Goal: Check status: Check status

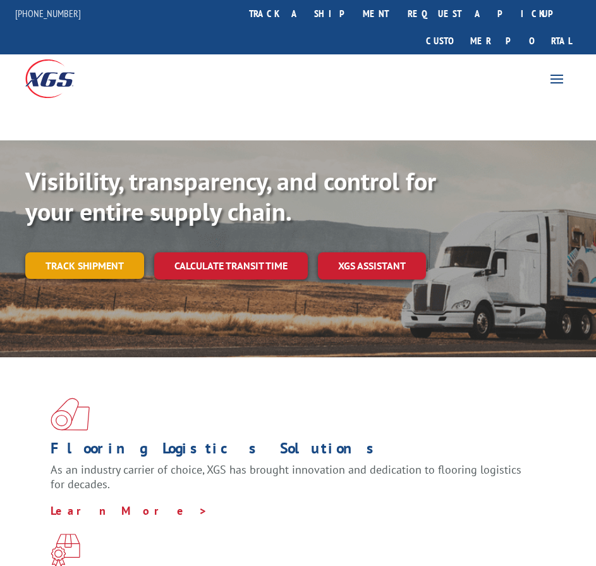
click at [104, 252] on link "Track shipment" at bounding box center [84, 265] width 119 height 27
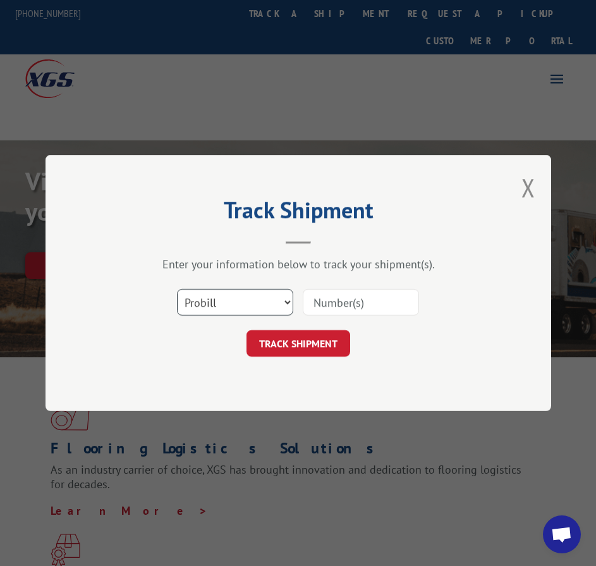
click at [259, 302] on select "Select category... Probill BOL PO" at bounding box center [235, 302] width 116 height 27
select select "bol"
click at [177, 289] on select "Select category... Probill BOL PO" at bounding box center [235, 302] width 116 height 27
click at [325, 298] on input at bounding box center [361, 302] width 116 height 27
type input "5169794"
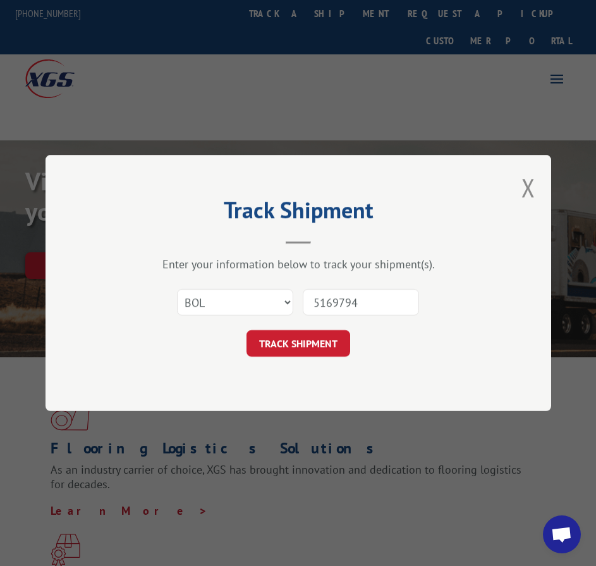
click button "TRACK SHIPMENT" at bounding box center [299, 343] width 104 height 27
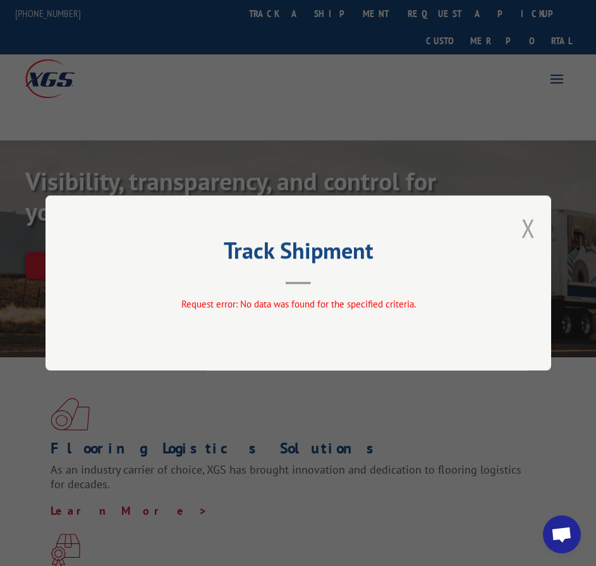
click at [531, 226] on button "Close modal" at bounding box center [529, 228] width 14 height 34
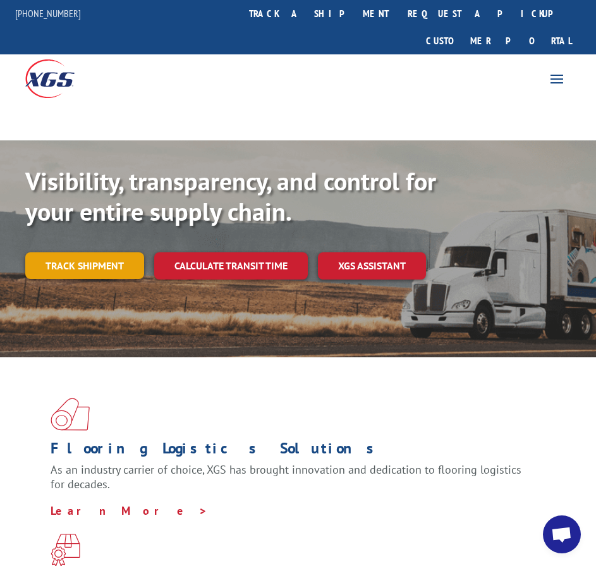
click at [94, 252] on link "Track shipment" at bounding box center [84, 265] width 119 height 27
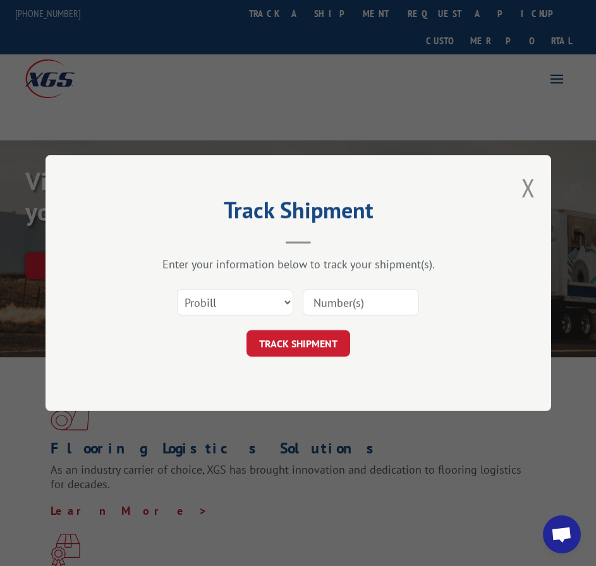
click at [340, 297] on input at bounding box center [361, 302] width 116 height 27
type input "5169794"
click at [325, 350] on button "TRACK SHIPMENT" at bounding box center [299, 343] width 104 height 27
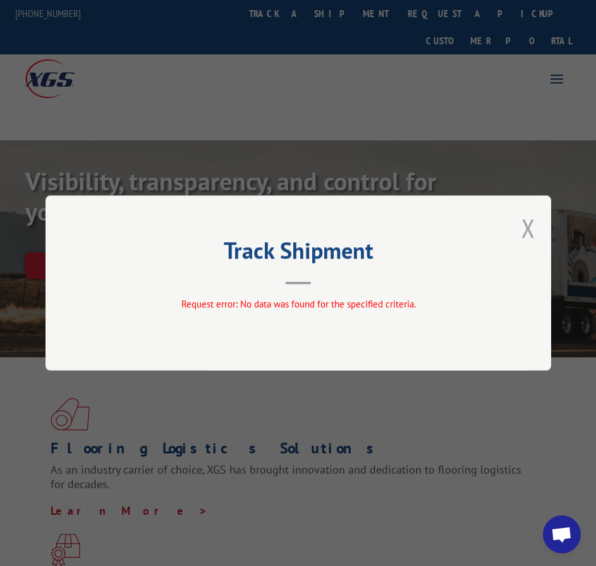
click at [532, 227] on button "Close modal" at bounding box center [529, 228] width 14 height 34
